Goal: Find contact information: Find contact information

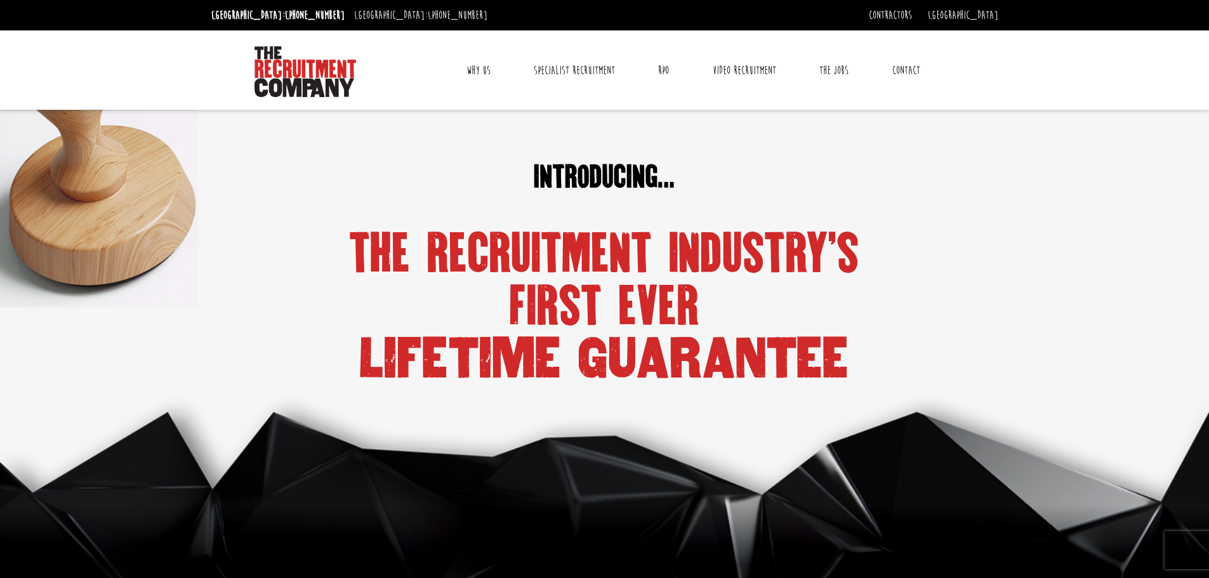
click at [903, 71] on link "Contact" at bounding box center [906, 71] width 47 height 32
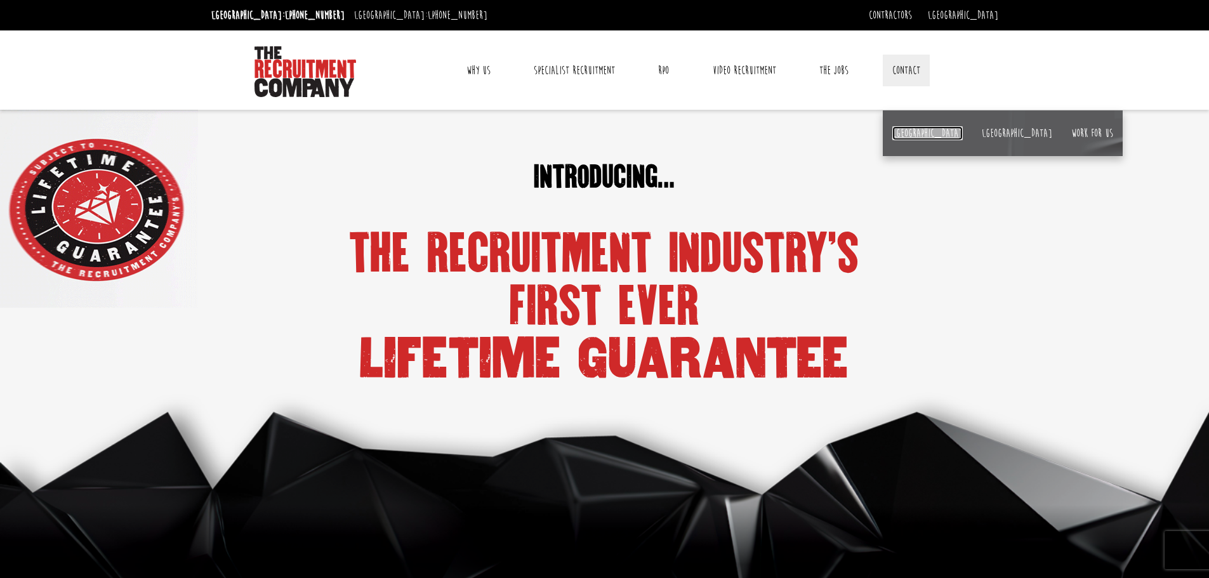
click at [907, 135] on link "[GEOGRAPHIC_DATA]" at bounding box center [927, 133] width 70 height 14
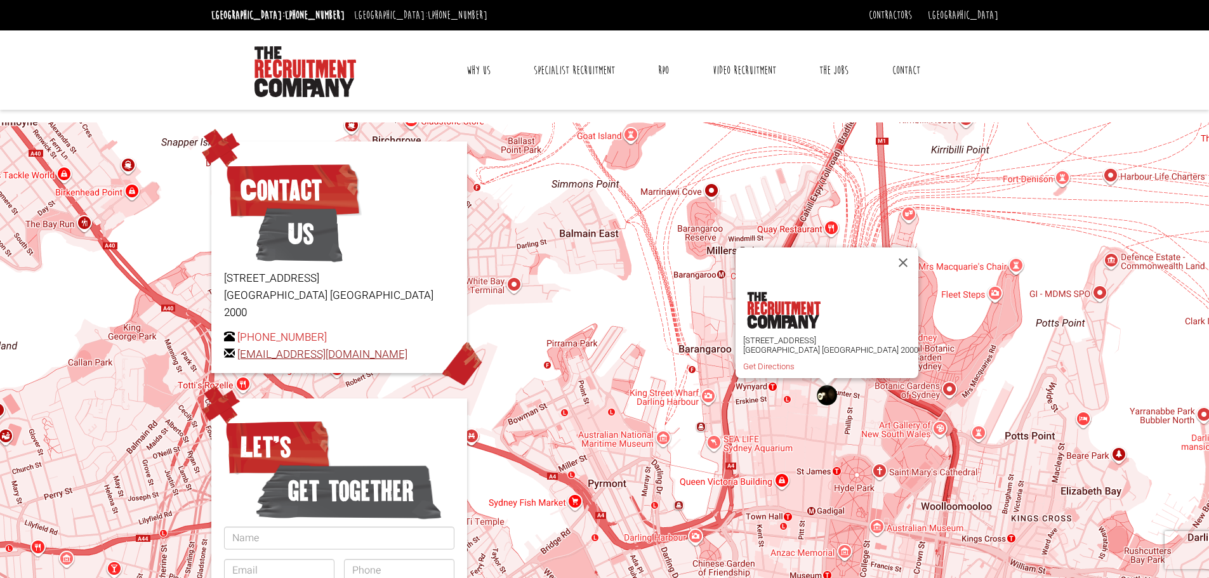
drag, startPoint x: 427, startPoint y: 335, endPoint x: 237, endPoint y: 338, distance: 190.4
click at [237, 338] on p "+61 2 8346 6700 hello@therecruitmentcompany.com" at bounding box center [339, 346] width 230 height 34
copy link "[EMAIL_ADDRESS][DOMAIN_NAME]"
